Goal: Task Accomplishment & Management: Complete application form

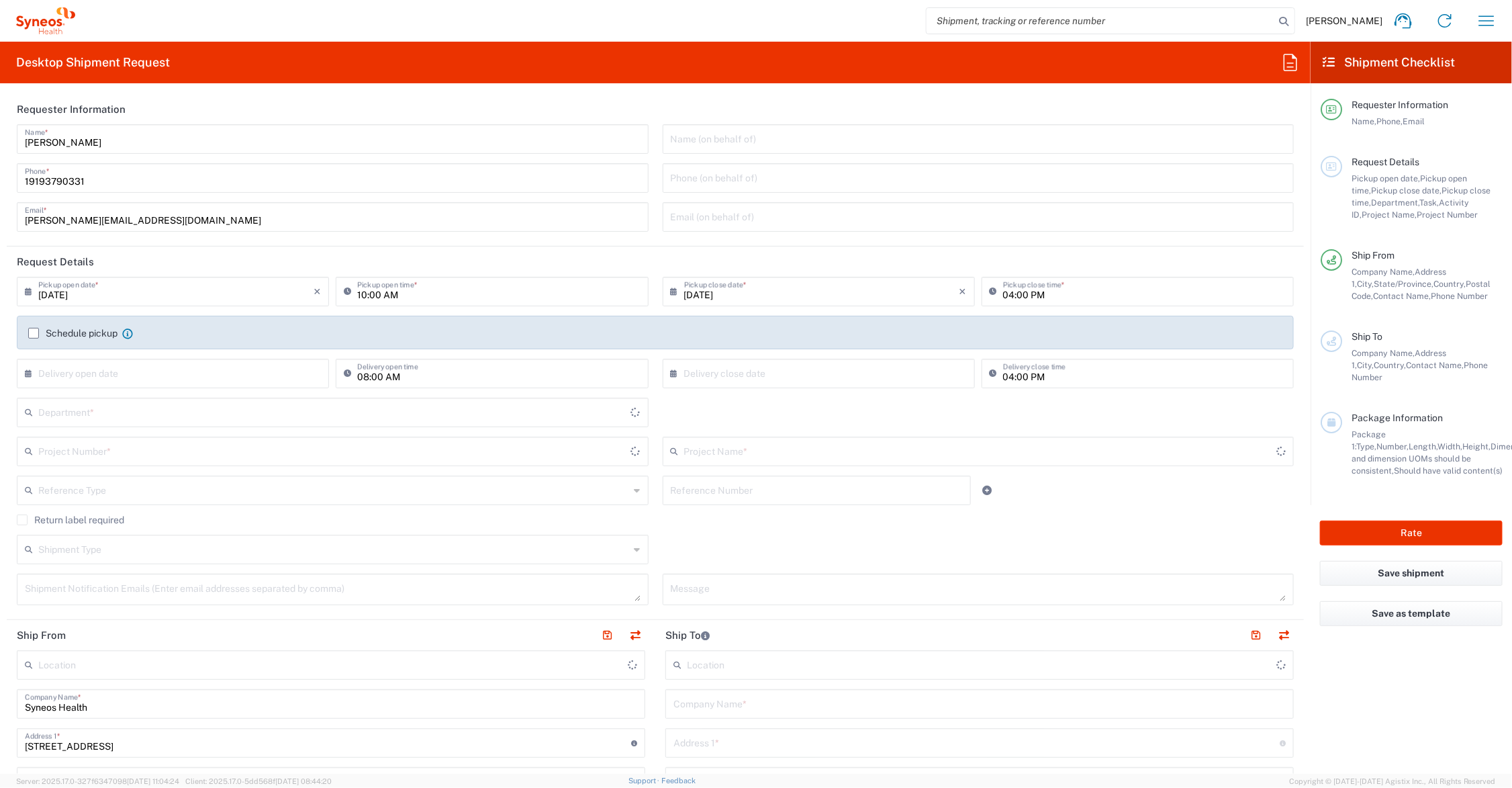
type input "[US_STATE]"
type input "[GEOGRAPHIC_DATA]"
type input "6156"
type input "Syneos Health Communications-[GEOGRAPHIC_DATA] [GEOGRAPHIC_DATA]"
click at [762, 451] on input "text" at bounding box center [980, 451] width 592 height 24
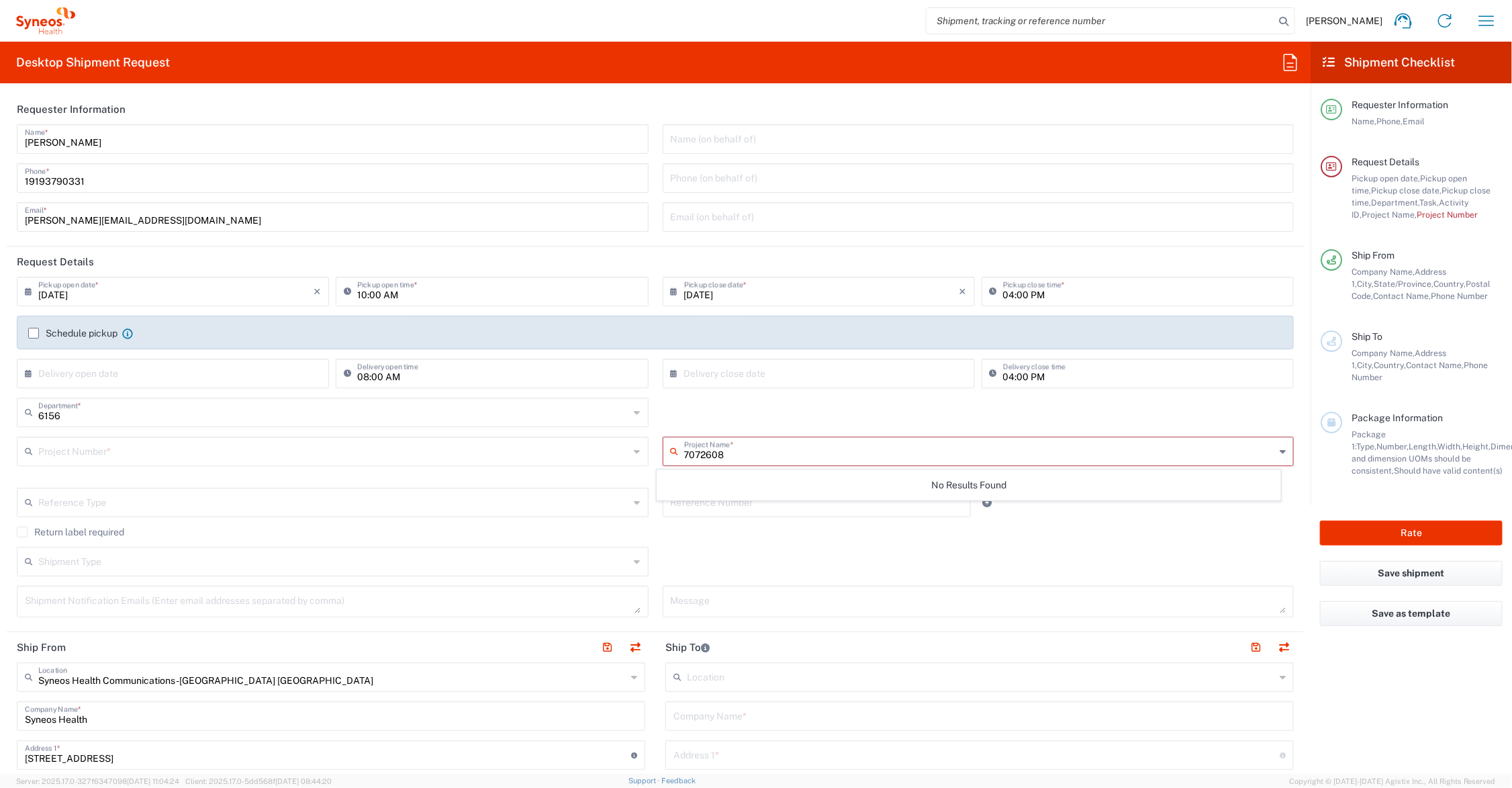
type input "7072608"
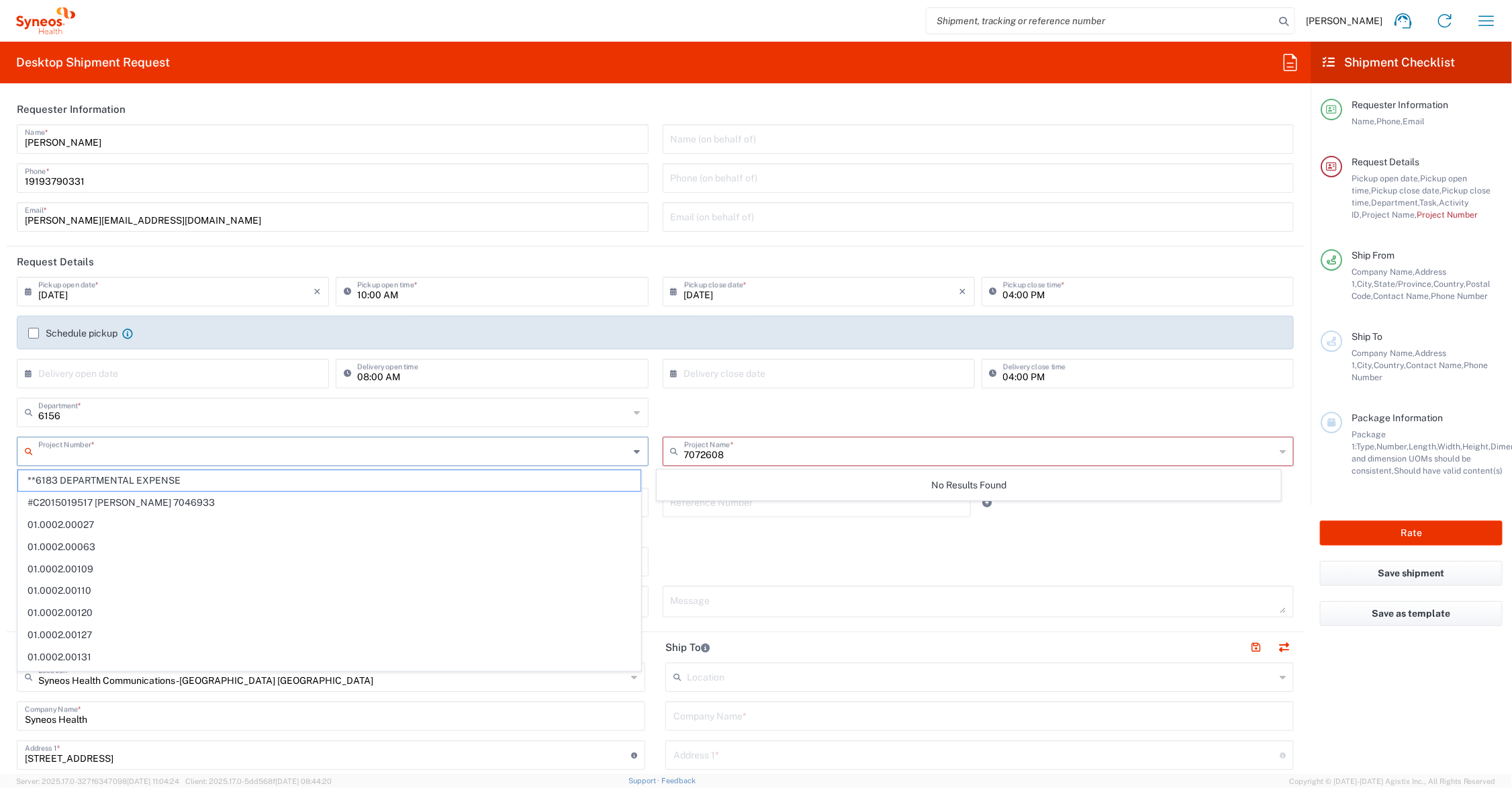
click at [138, 455] on input "text" at bounding box center [334, 451] width 592 height 24
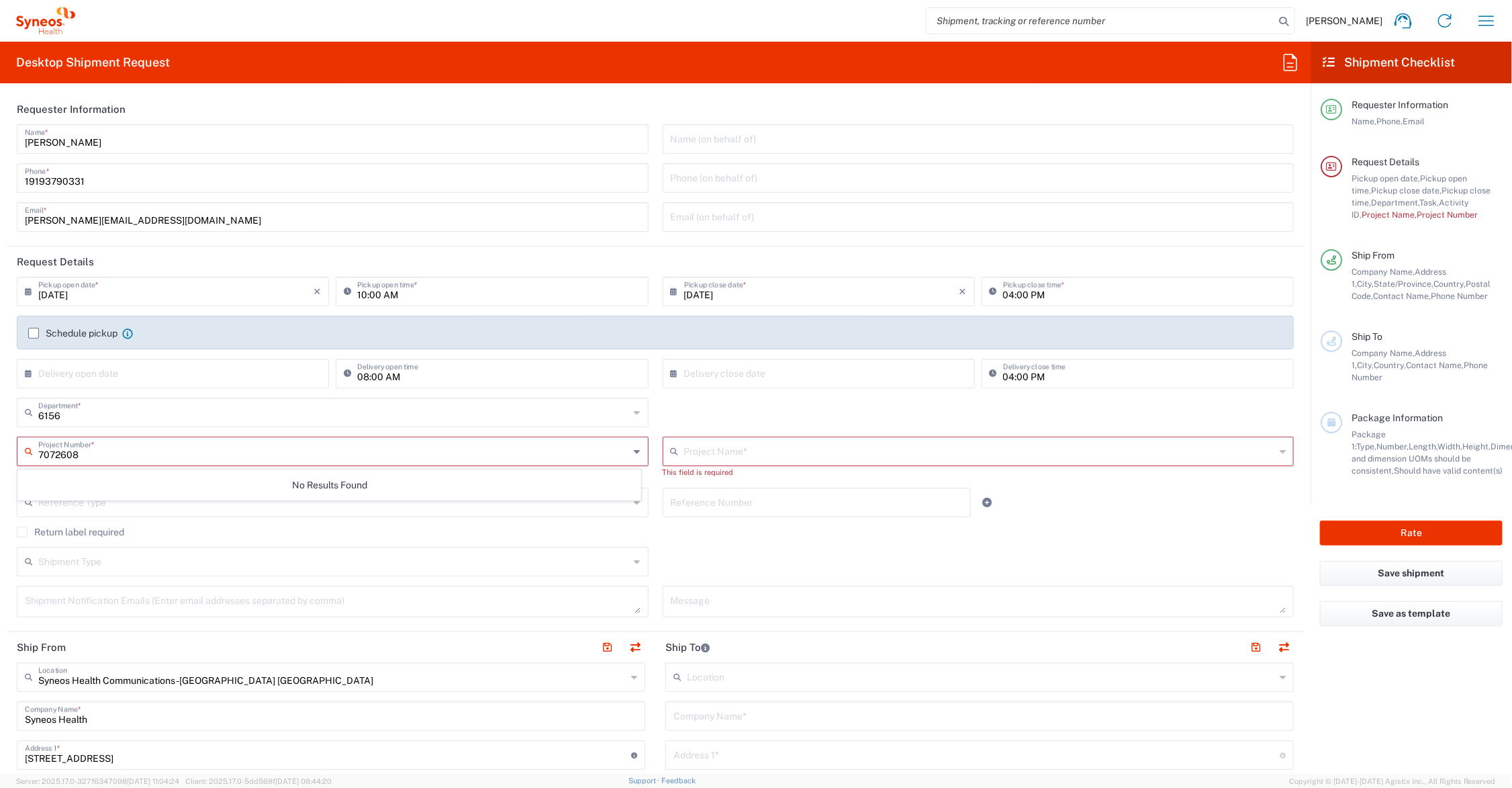
type input "7072608"
